Goal: Task Accomplishment & Management: Manage account settings

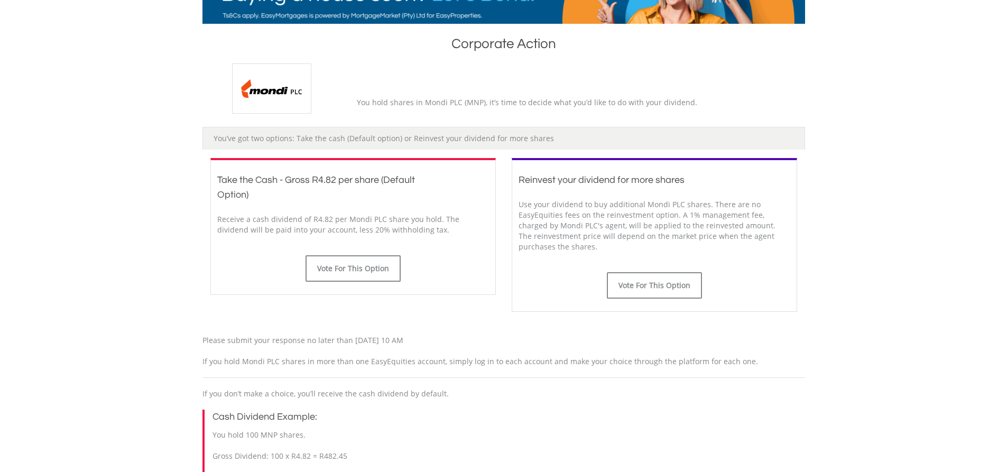
scroll to position [211, 0]
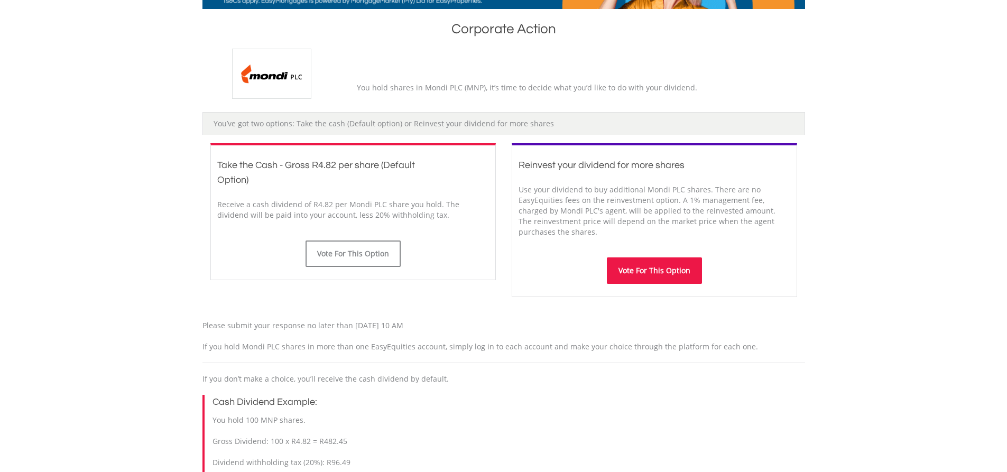
click at [663, 272] on button "Vote For This Option" at bounding box center [654, 270] width 95 height 26
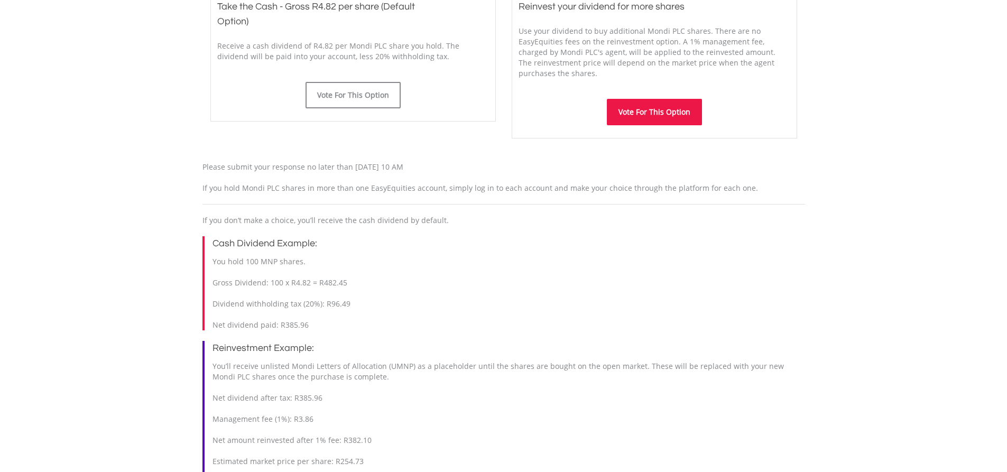
scroll to position [218, 0]
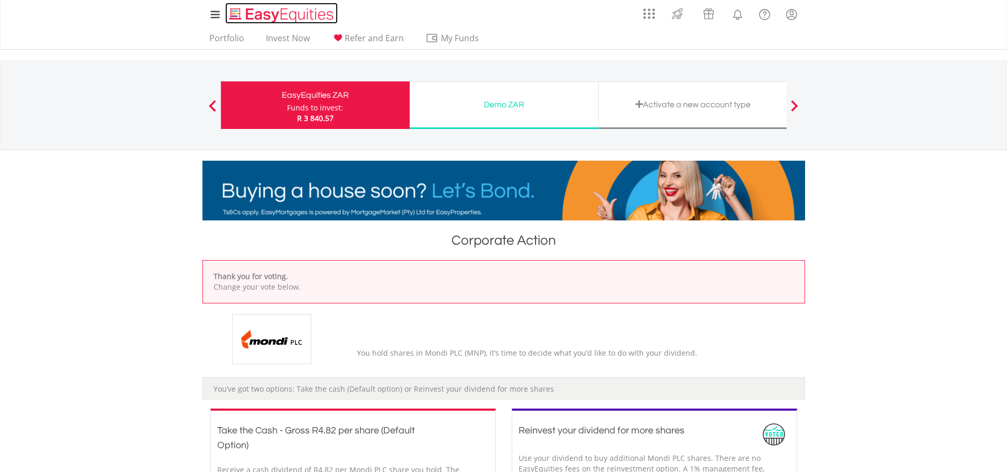
click at [284, 12] on img "Home page" at bounding box center [282, 14] width 110 height 17
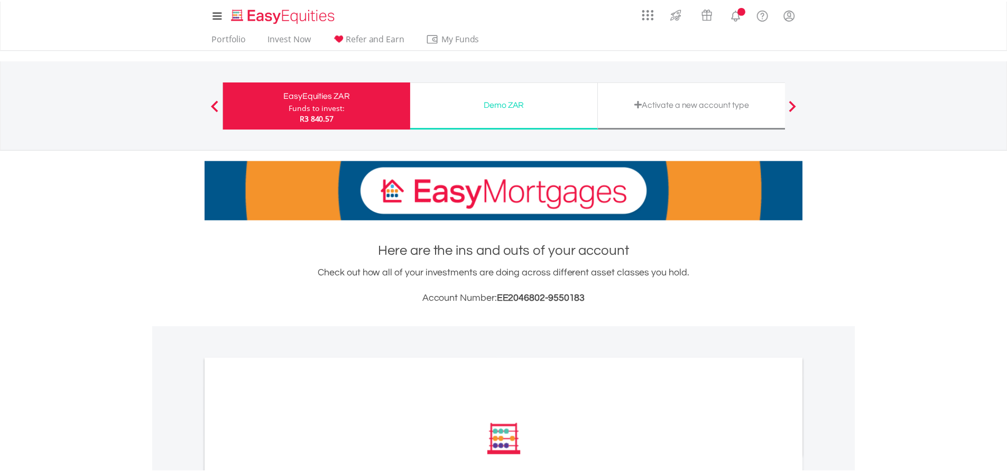
scroll to position [106, 0]
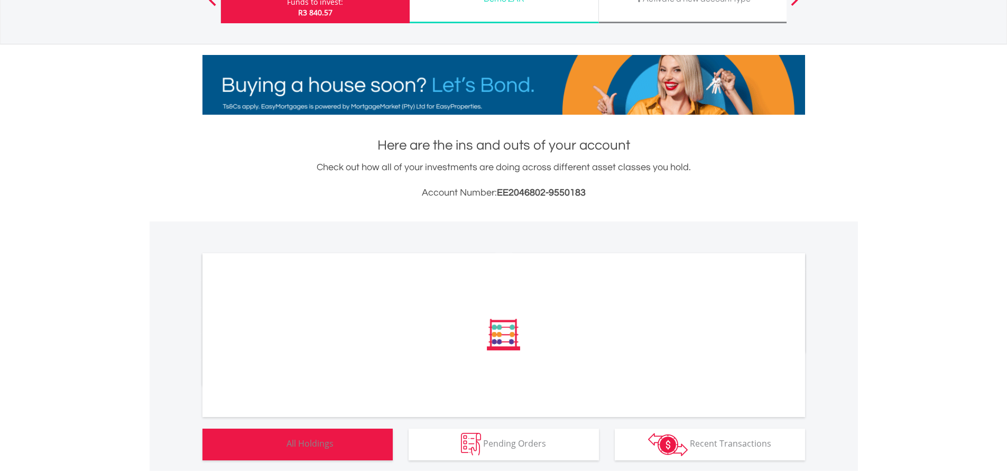
click at [337, 432] on button "Holdings All Holdings" at bounding box center [297, 445] width 190 height 32
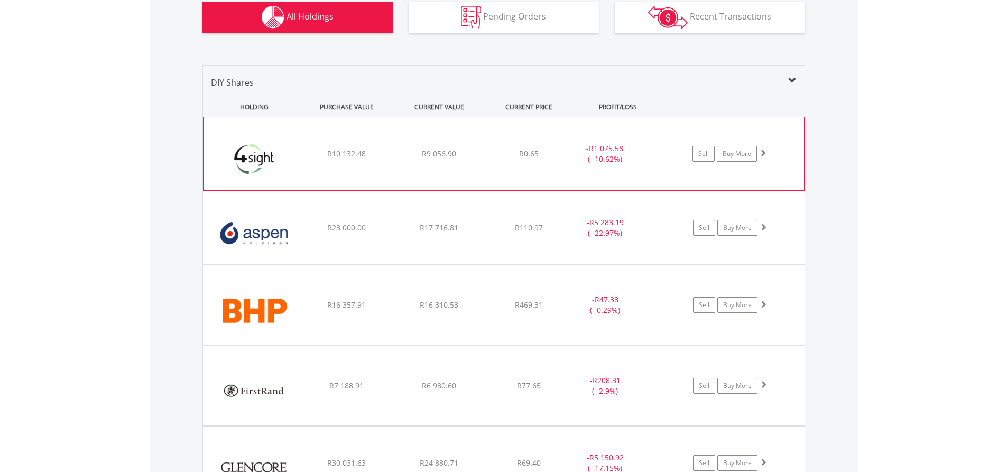
scroll to position [793, 0]
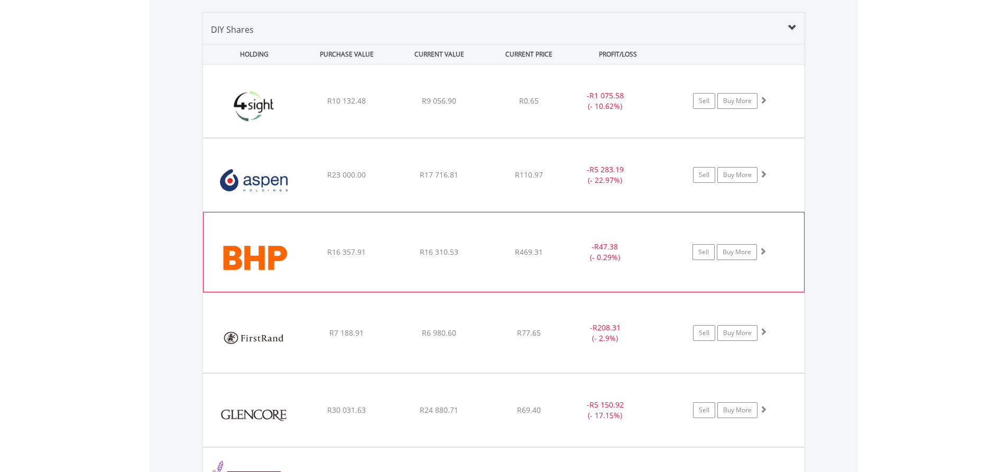
click at [493, 106] on div "R469.31" at bounding box center [529, 101] width 84 height 11
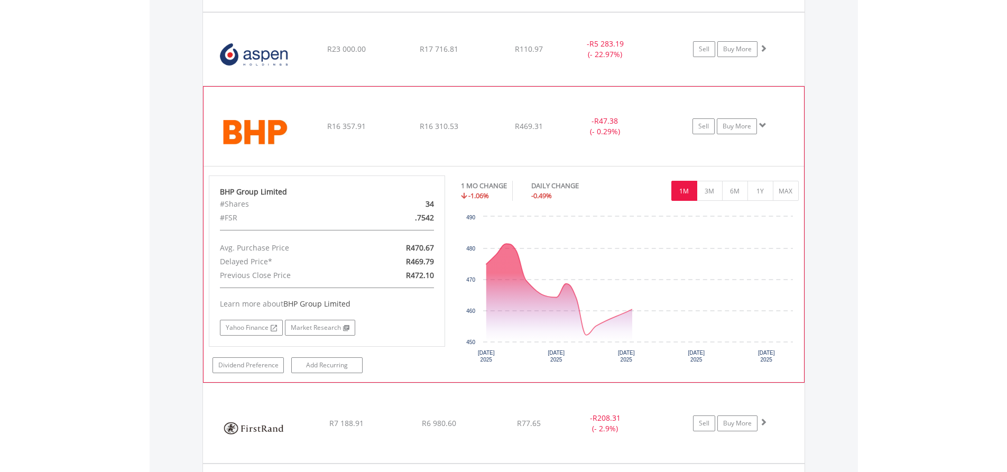
scroll to position [952, 0]
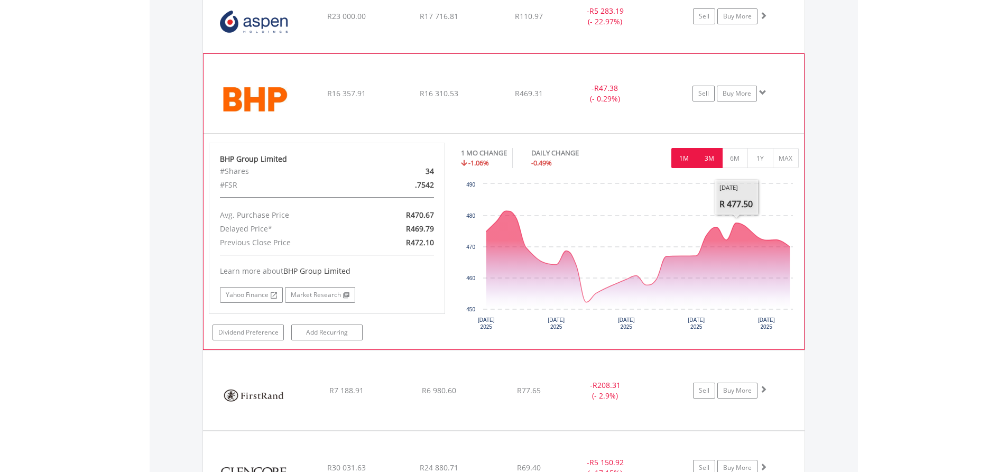
click at [709, 161] on button "3M" at bounding box center [710, 158] width 26 height 20
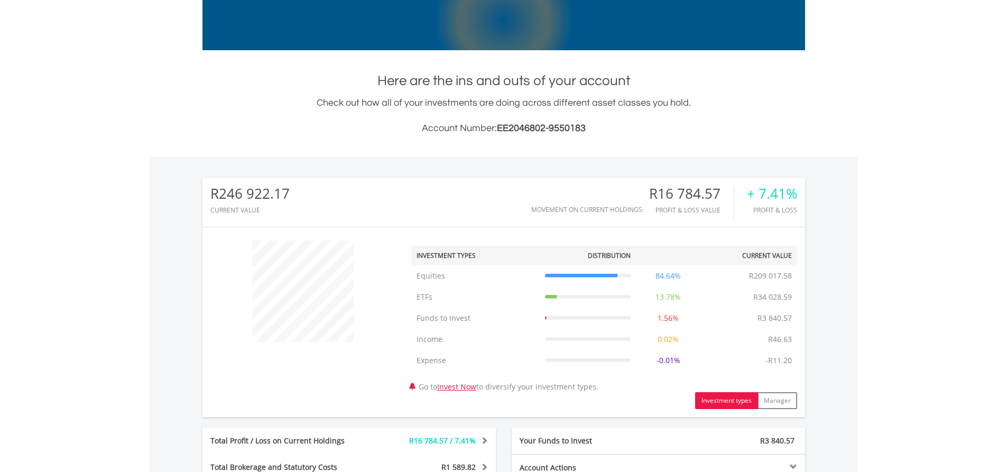
scroll to position [211, 0]
